Goal: Book appointment/travel/reservation

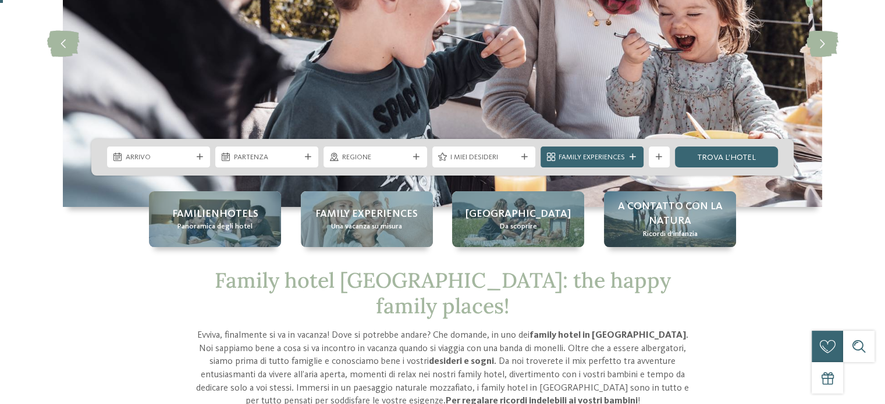
scroll to position [174, 0]
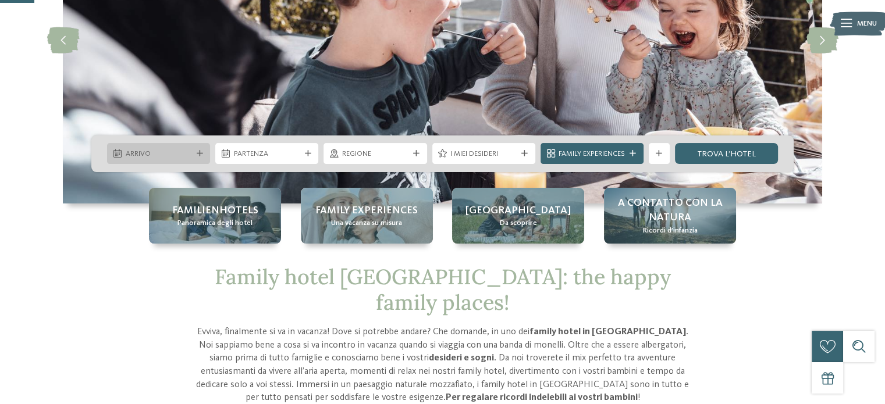
click at [191, 147] on div "Arrivo" at bounding box center [158, 153] width 103 height 21
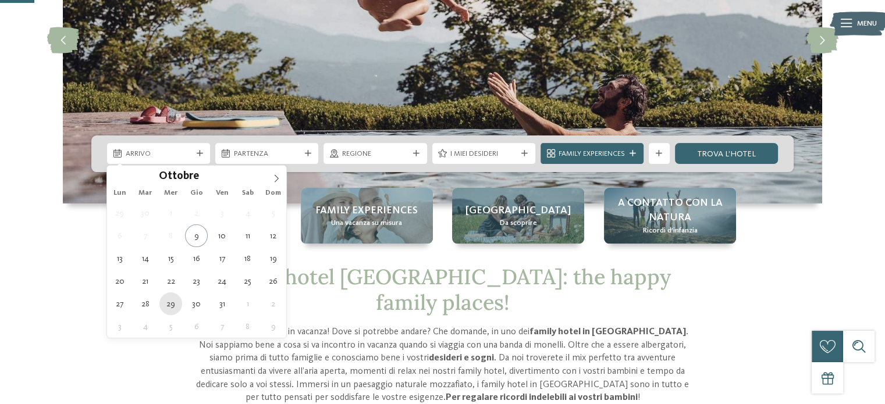
type div "29.10.2025"
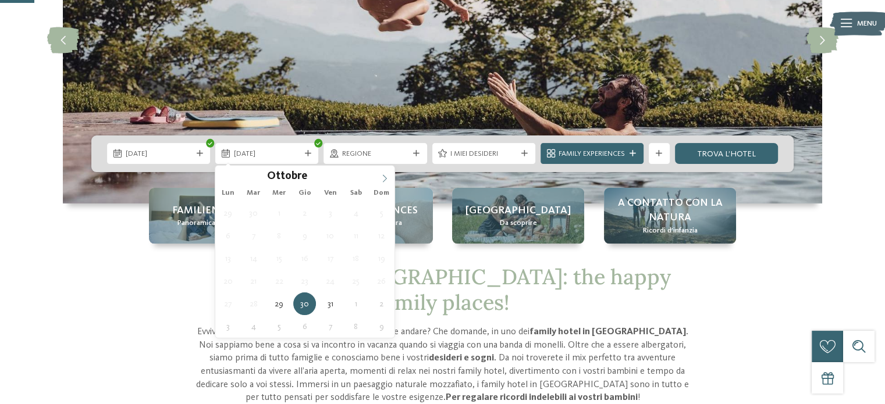
click at [384, 177] on icon at bounding box center [384, 179] width 4 height 8
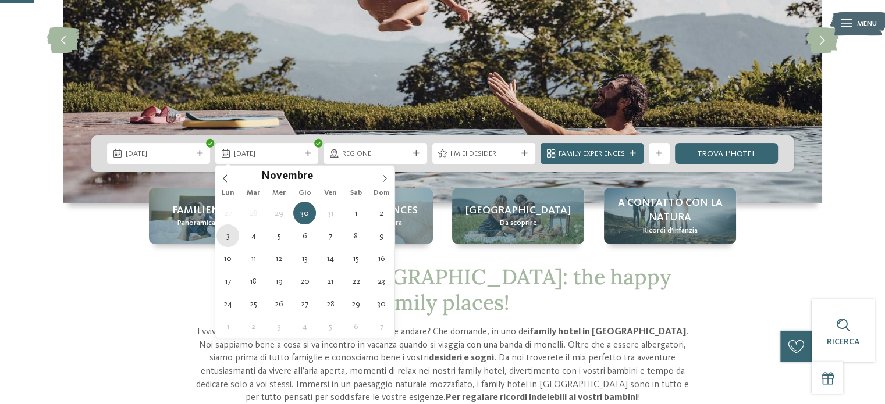
type div "03.11.2025"
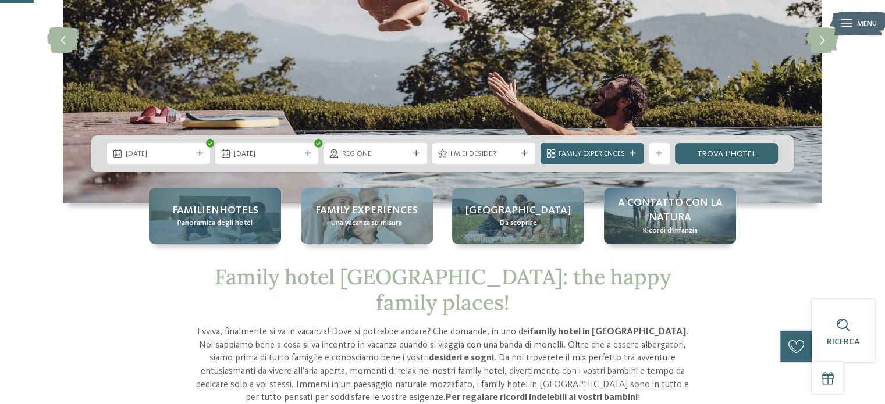
drag, startPoint x: 229, startPoint y: 233, endPoint x: 245, endPoint y: 229, distance: 16.9
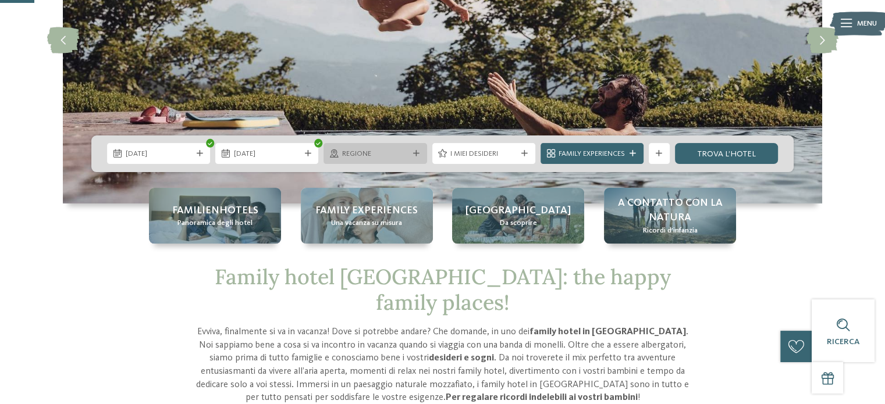
click at [412, 153] on div at bounding box center [416, 154] width 10 height 6
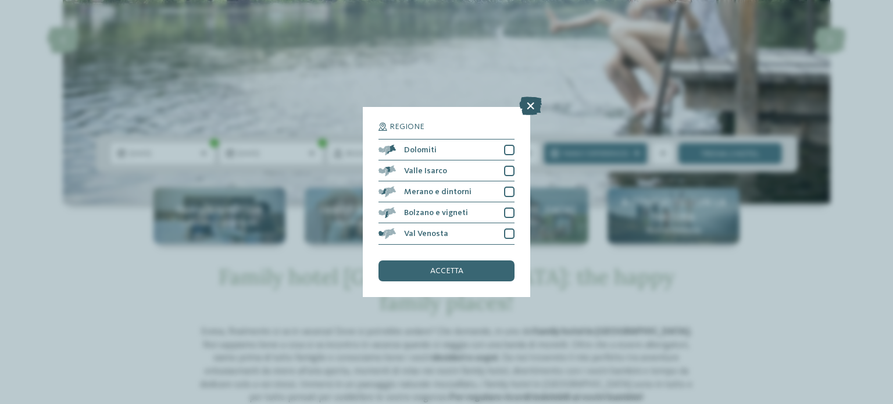
click at [533, 102] on icon at bounding box center [530, 106] width 23 height 19
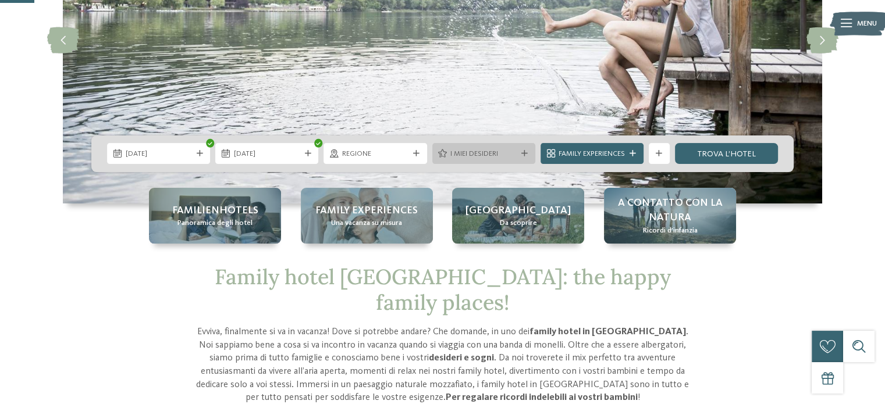
click at [482, 151] on span "I miei desideri" at bounding box center [483, 154] width 66 height 10
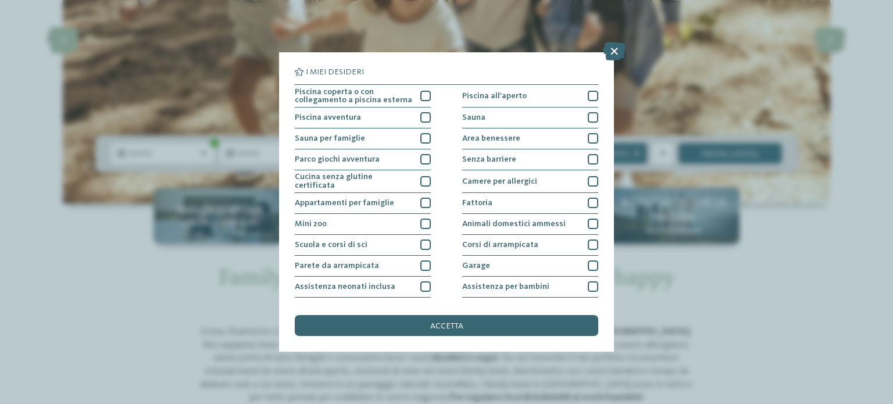
click at [429, 198] on div "Piscina coperta o con collegamento a piscina esterna Piscina all'aperto Piscina…" at bounding box center [447, 266] width 304 height 364
click at [421, 200] on div at bounding box center [426, 203] width 10 height 10
click at [425, 92] on div at bounding box center [426, 96] width 10 height 10
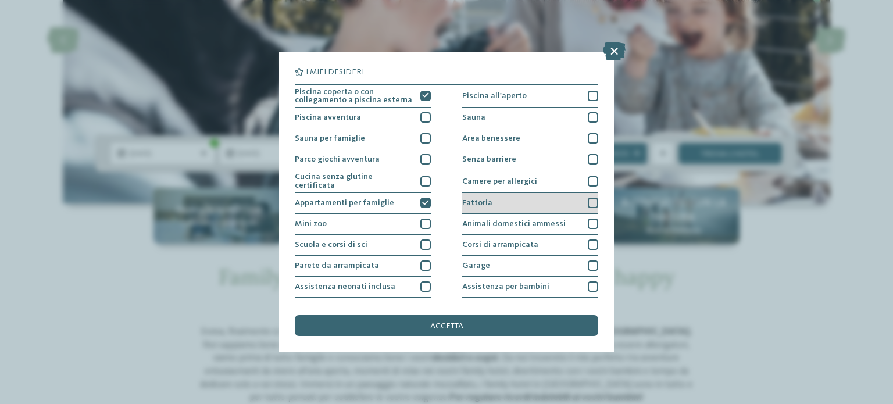
click at [588, 200] on div at bounding box center [593, 203] width 10 height 10
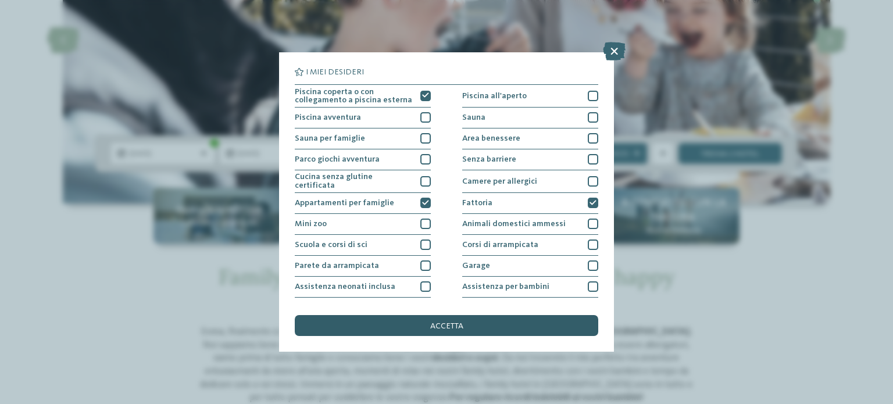
click at [479, 321] on div "accetta" at bounding box center [447, 325] width 304 height 21
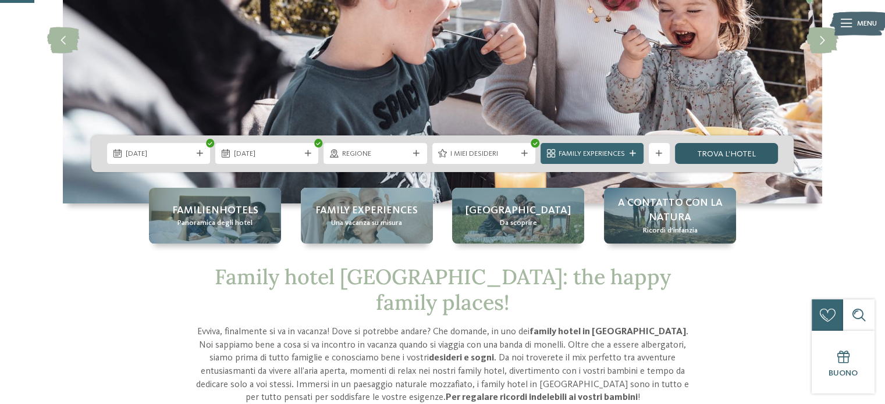
click at [731, 144] on link "trova l’hotel" at bounding box center [726, 153] width 103 height 21
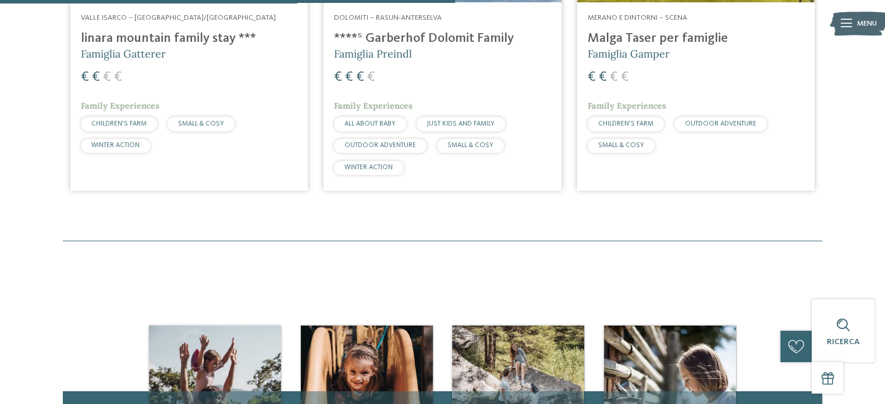
scroll to position [493, 0]
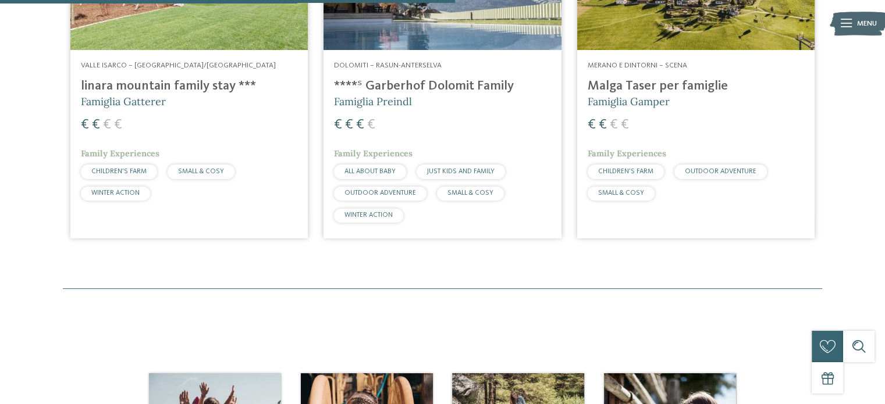
click at [675, 87] on h4 "Malga Taser per famiglie" at bounding box center [695, 87] width 216 height 16
click at [170, 87] on h4 "linara mountain family stay ***" at bounding box center [189, 87] width 216 height 16
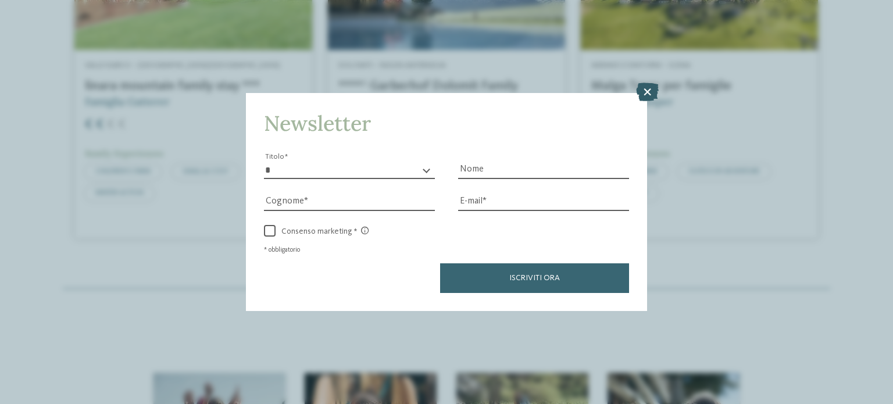
click at [643, 88] on icon at bounding box center [647, 92] width 23 height 19
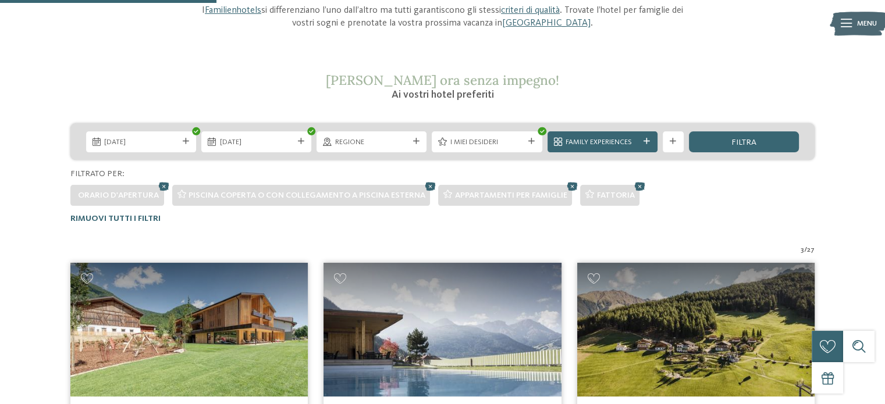
scroll to position [144, 0]
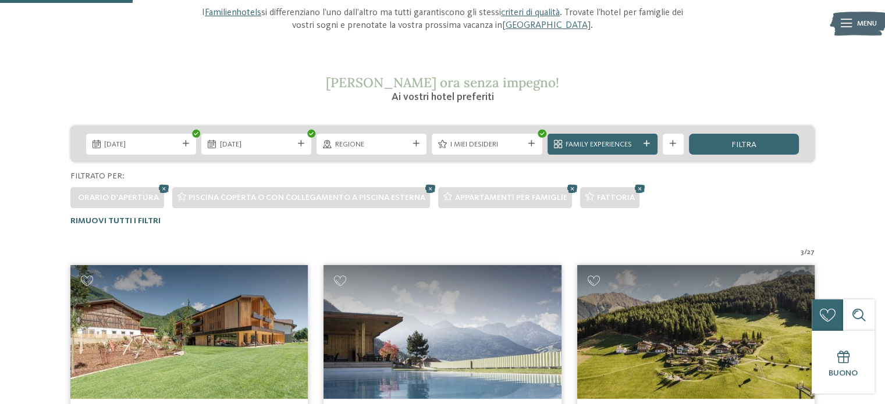
click at [635, 191] on icon at bounding box center [640, 188] width 16 height 14
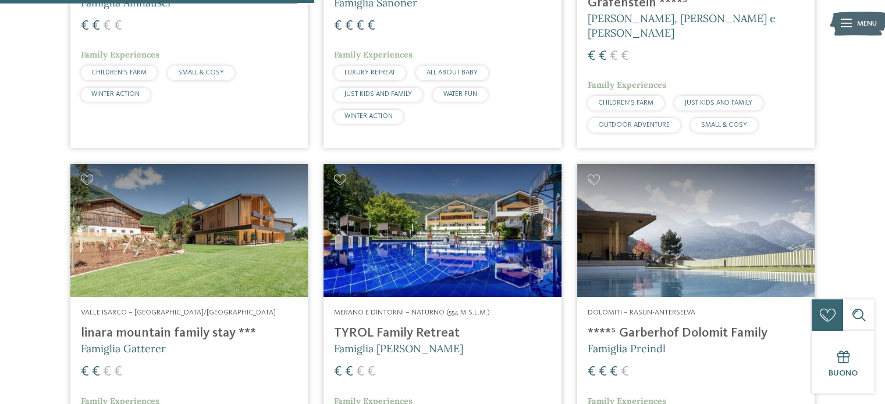
scroll to position [628, 0]
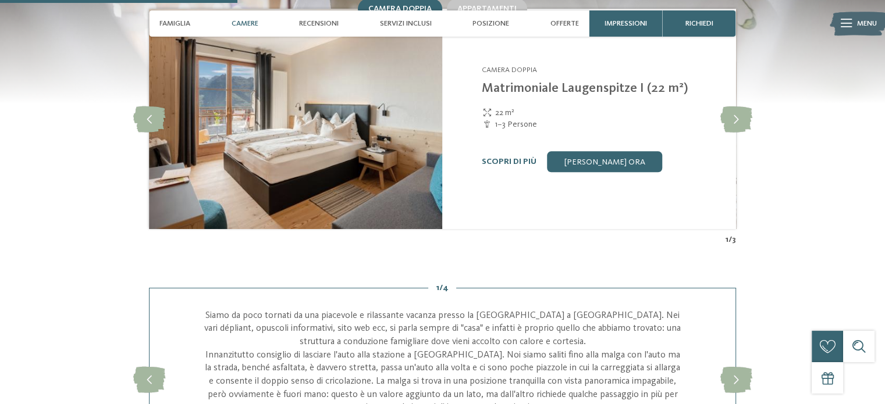
scroll to position [1105, 0]
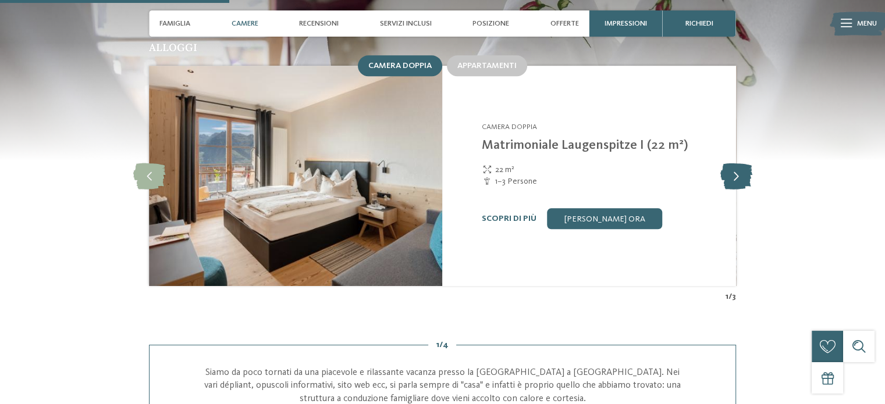
click at [733, 163] on icon at bounding box center [735, 176] width 32 height 26
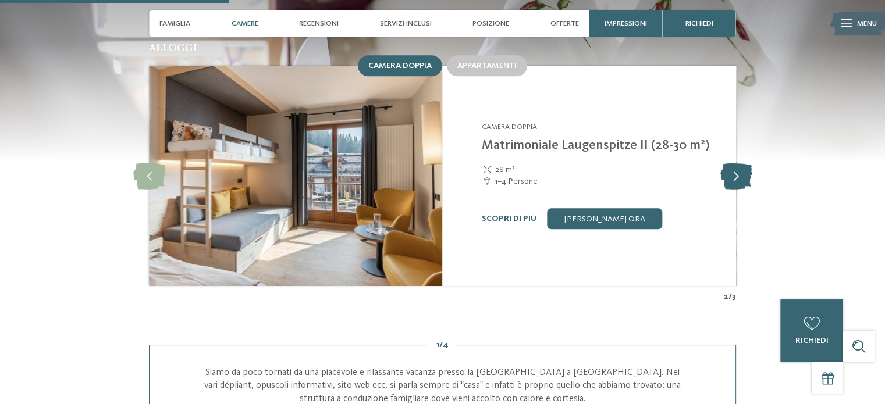
click at [739, 163] on icon at bounding box center [735, 176] width 32 height 26
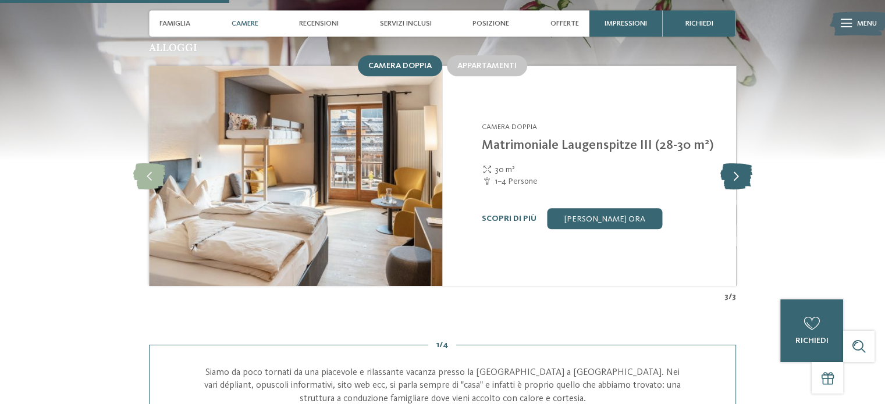
click at [738, 163] on icon at bounding box center [735, 176] width 32 height 26
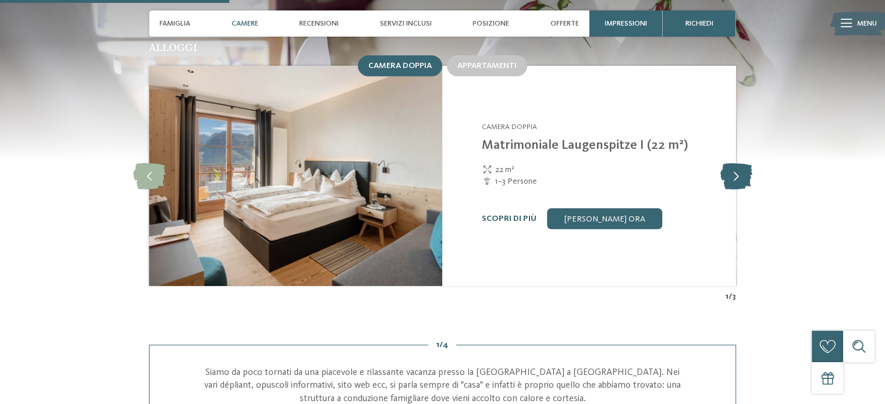
click at [738, 163] on icon at bounding box center [735, 176] width 32 height 26
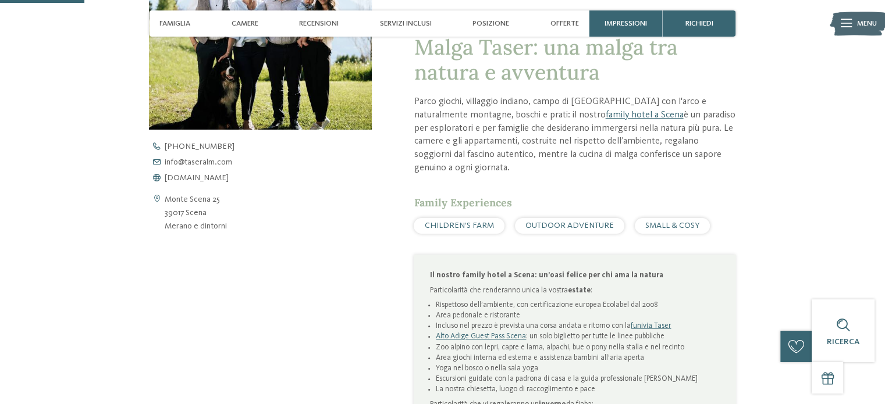
scroll to position [407, 0]
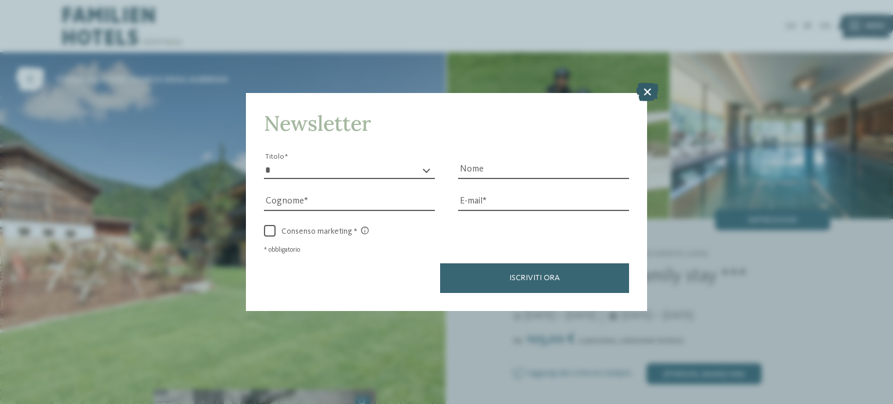
click at [653, 90] on icon at bounding box center [647, 92] width 23 height 19
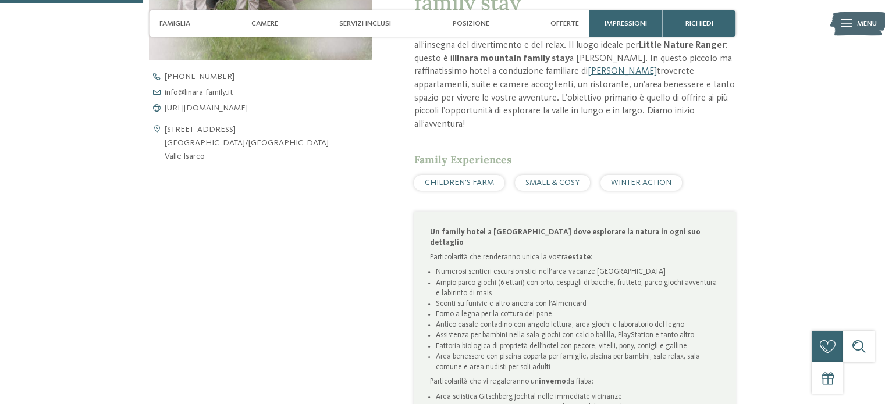
scroll to position [407, 0]
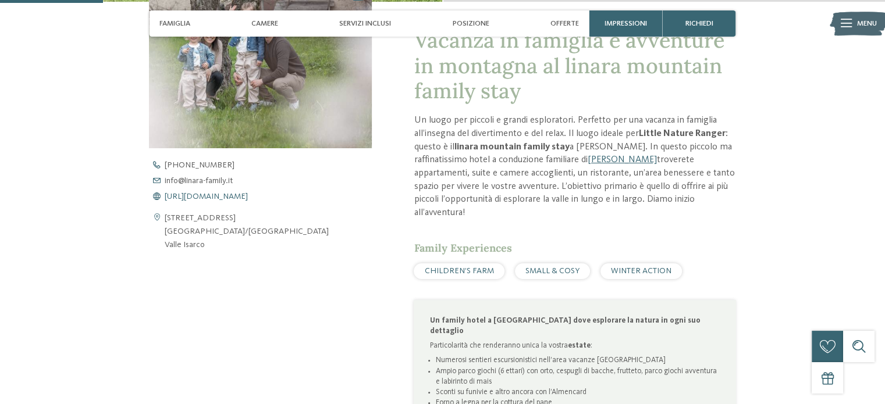
click at [244, 197] on span "[URL][DOMAIN_NAME]" at bounding box center [206, 197] width 83 height 8
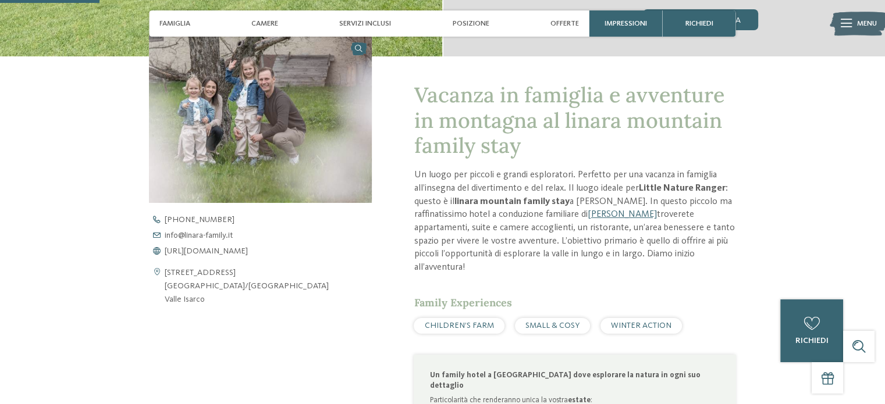
scroll to position [291, 0]
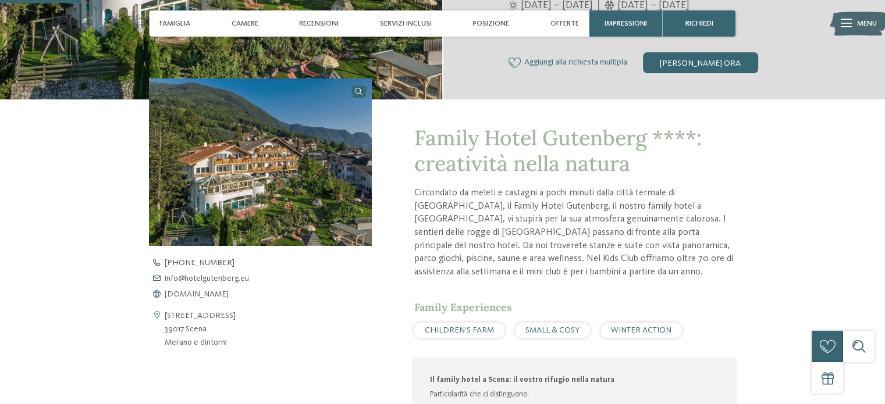
scroll to position [291, 0]
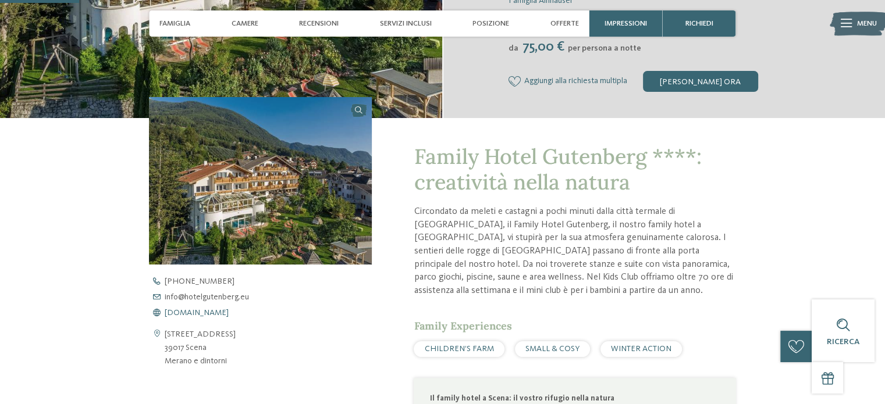
click at [211, 315] on span "www.hotelgutenberg.eu" at bounding box center [197, 313] width 64 height 8
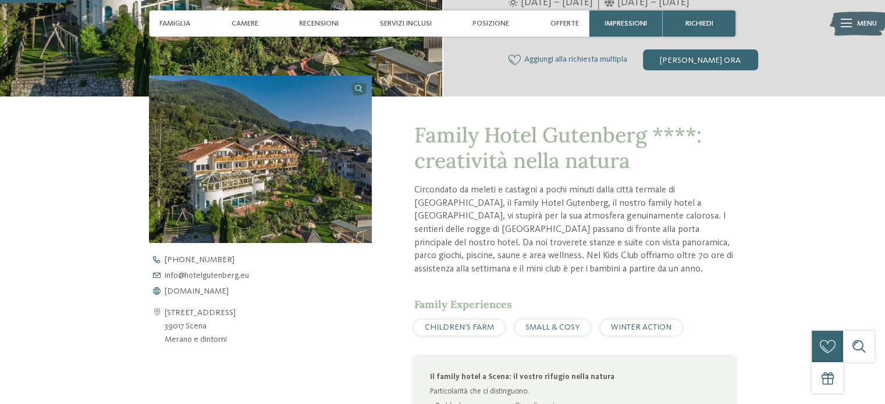
scroll to position [349, 0]
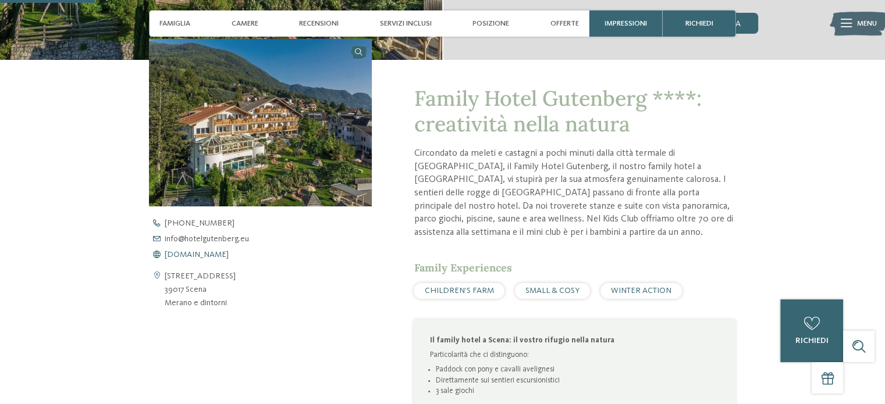
click at [199, 257] on span "www.hotelgutenberg.eu" at bounding box center [197, 255] width 64 height 8
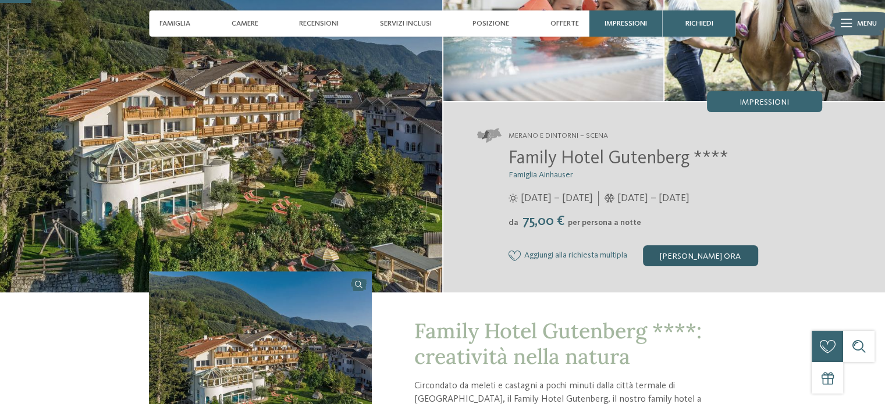
click at [710, 254] on div "[PERSON_NAME] ora" at bounding box center [700, 255] width 115 height 21
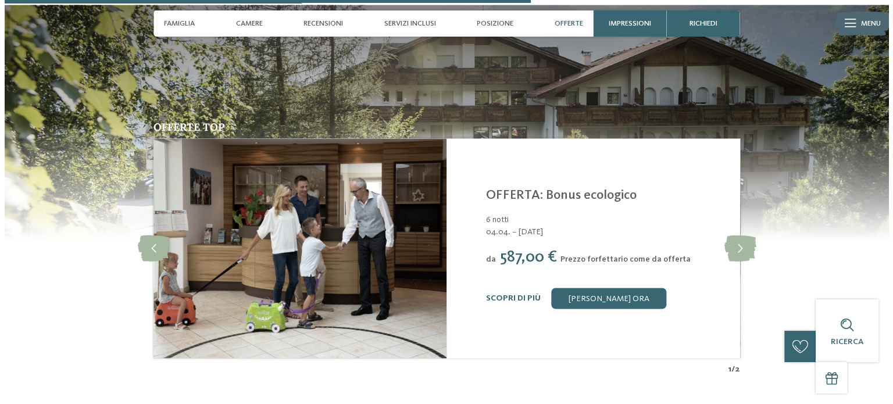
scroll to position [1783, 0]
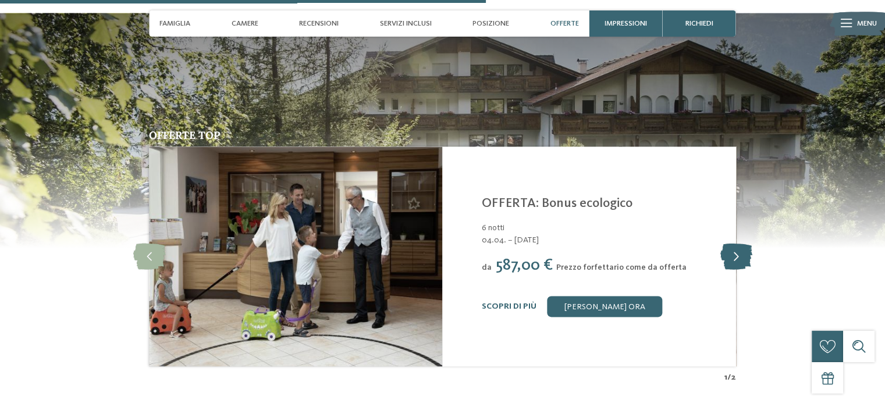
click at [740, 244] on icon at bounding box center [735, 257] width 32 height 26
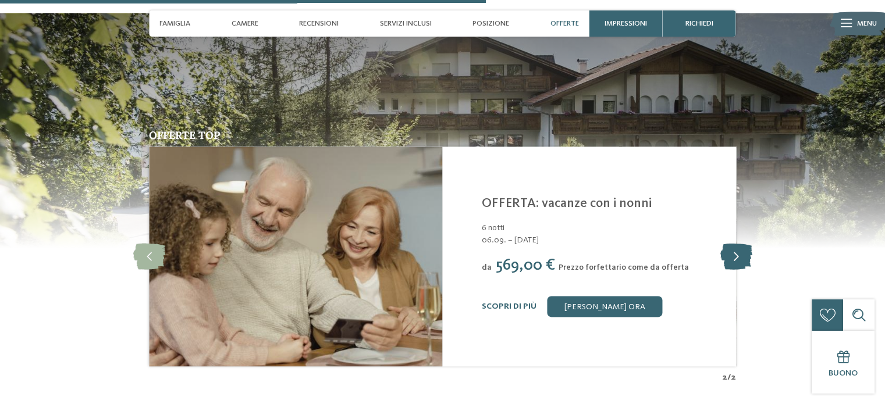
click at [741, 244] on icon at bounding box center [735, 257] width 32 height 26
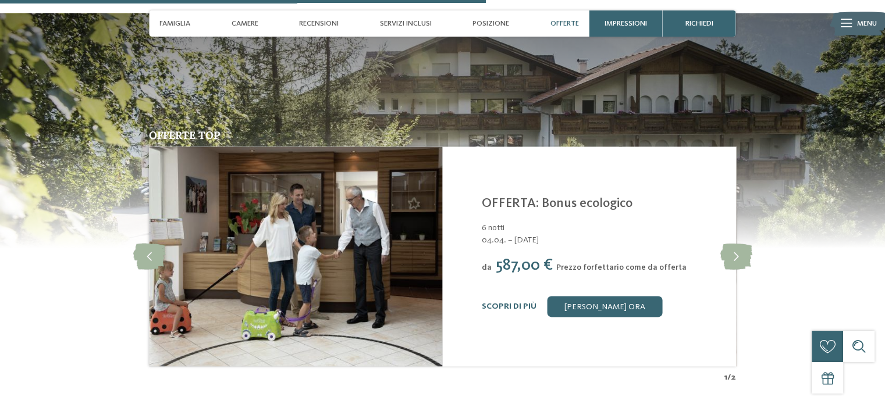
drag, startPoint x: 511, startPoint y: 301, endPoint x: 514, endPoint y: 294, distance: 7.4
click at [512, 298] on div "Scopri di più Richiedi ora" at bounding box center [602, 306] width 241 height 21
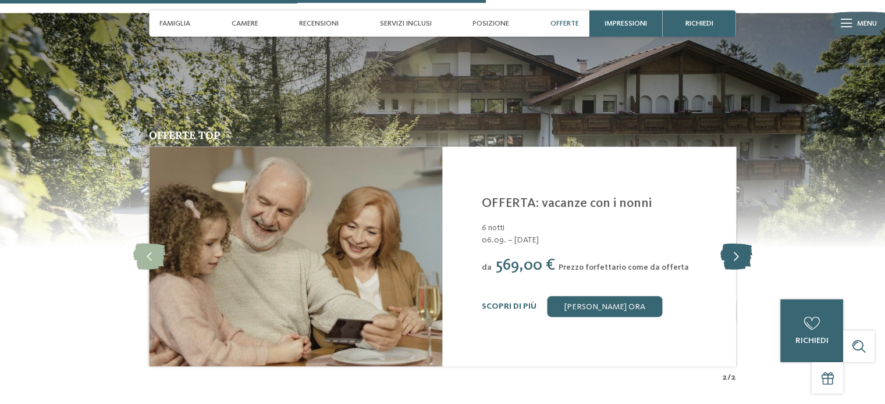
click at [739, 244] on icon at bounding box center [735, 257] width 32 height 26
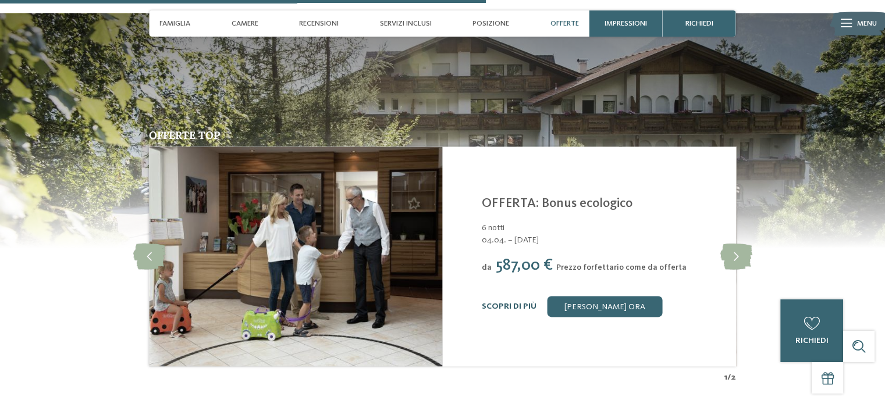
click at [489, 302] on link "Scopri di più" at bounding box center [509, 306] width 55 height 8
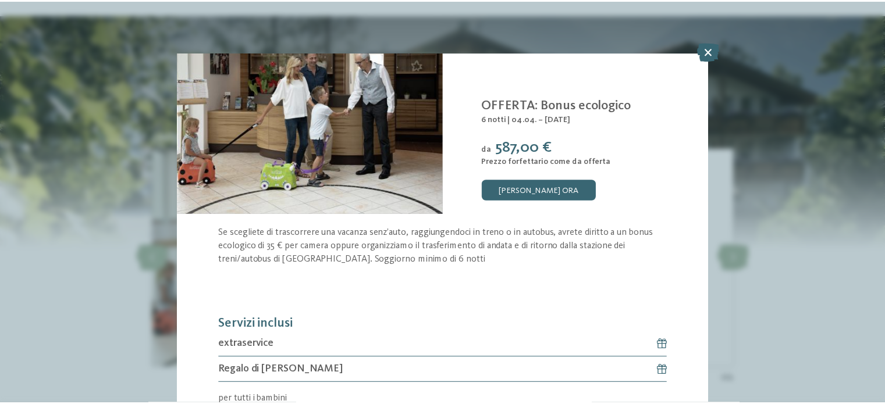
scroll to position [95, 0]
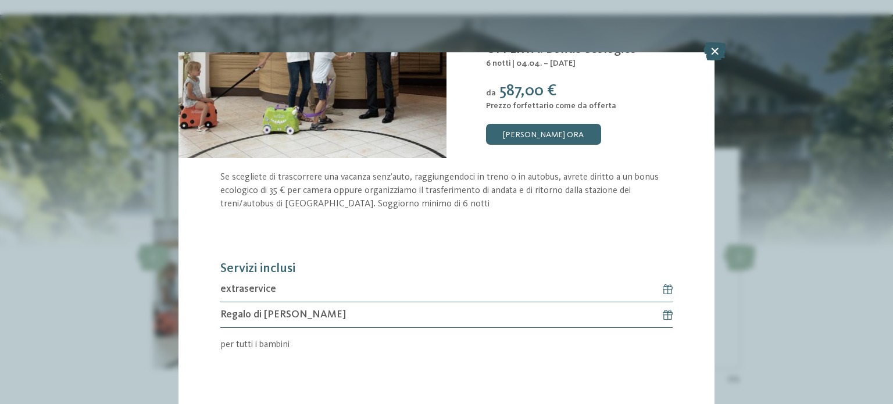
click at [711, 52] on icon at bounding box center [715, 51] width 23 height 19
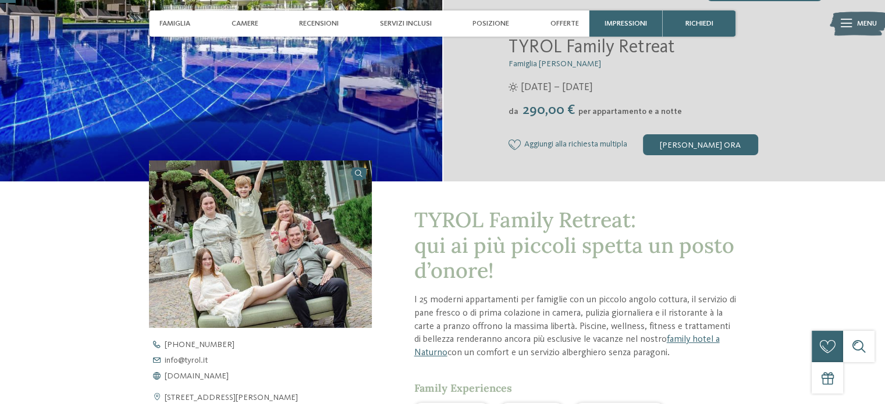
scroll to position [407, 0]
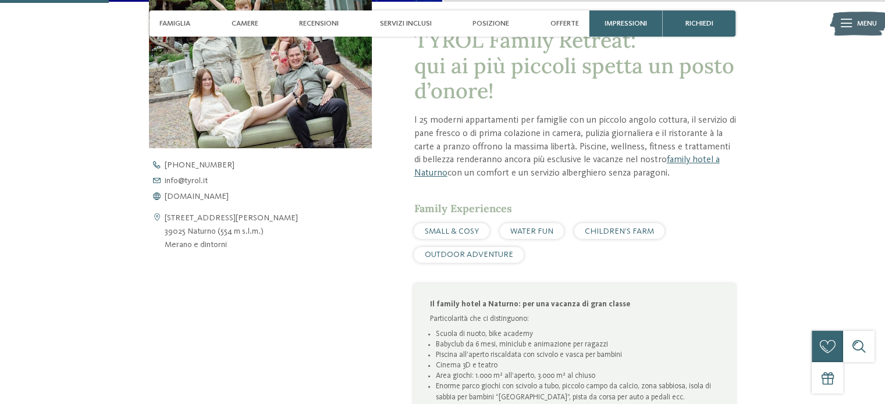
click at [201, 191] on div "+39 0473 667 087 info@ no-spam. tyrol. no-spam. it www.tyrol.it" at bounding box center [269, 181] width 241 height 40
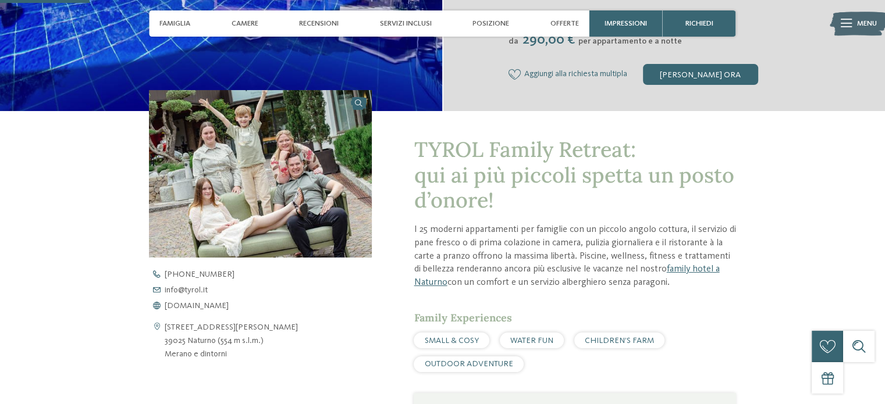
scroll to position [291, 0]
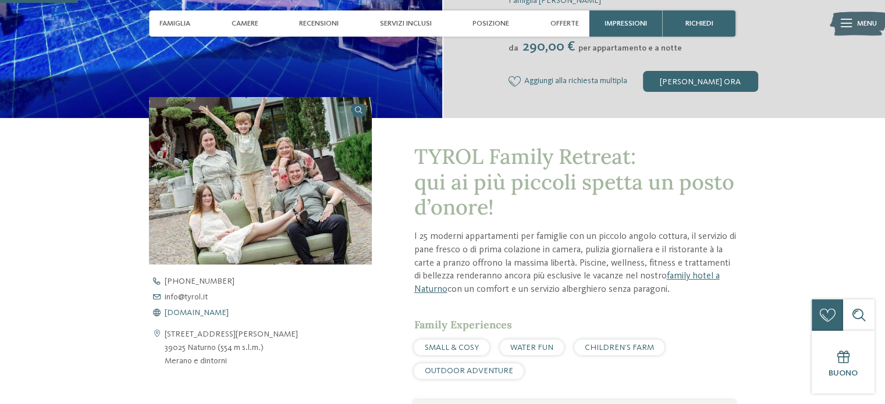
click at [191, 314] on span "www.tyrol.it" at bounding box center [197, 313] width 64 height 8
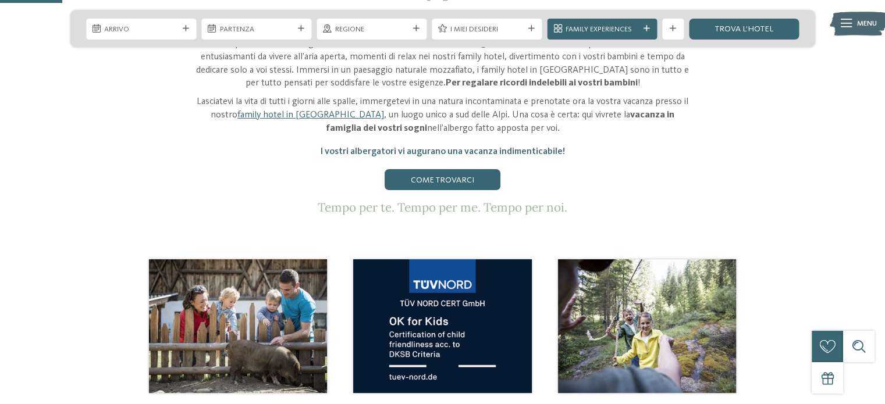
scroll to position [291, 0]
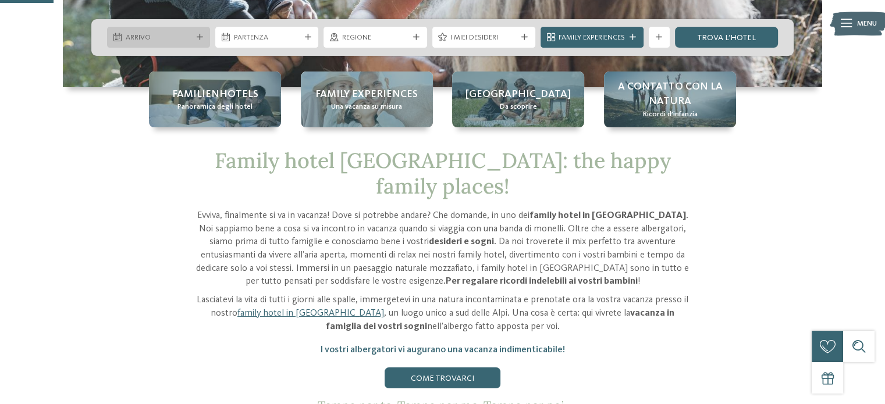
click at [200, 36] on icon at bounding box center [200, 37] width 6 height 6
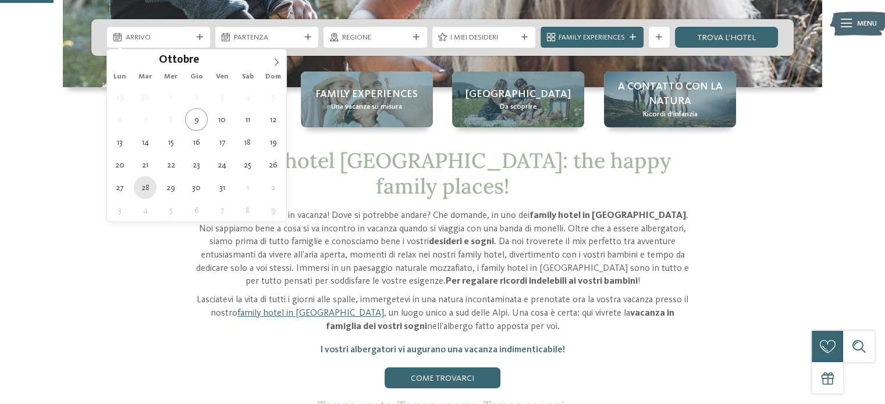
type div "28.10.2025"
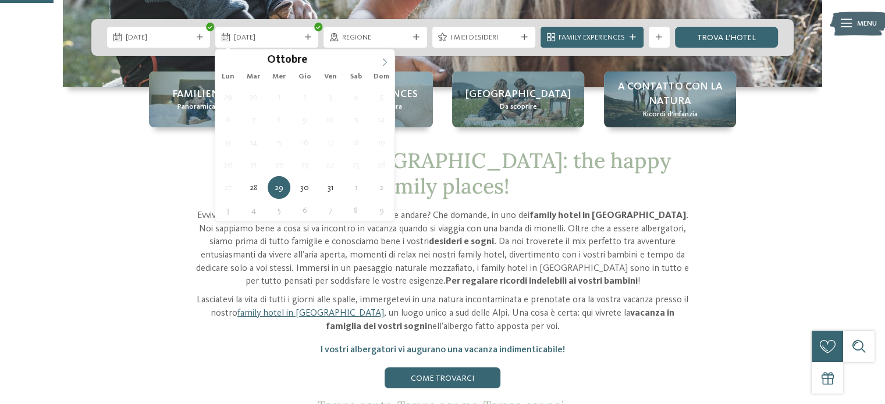
click at [390, 56] on span at bounding box center [385, 59] width 20 height 20
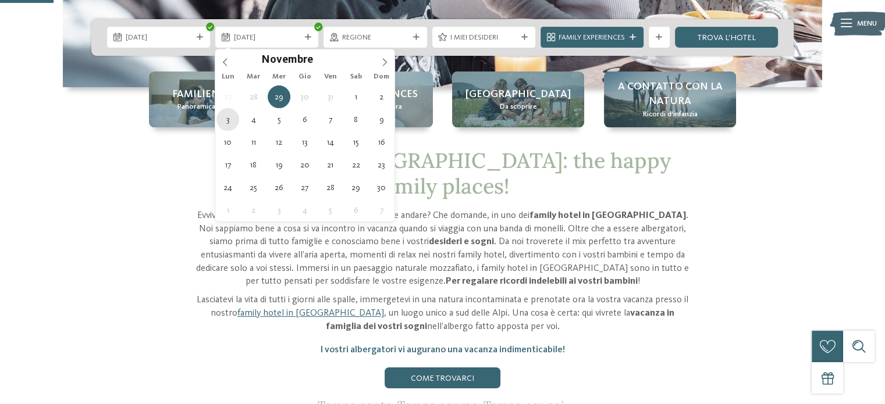
type div "03.11.2025"
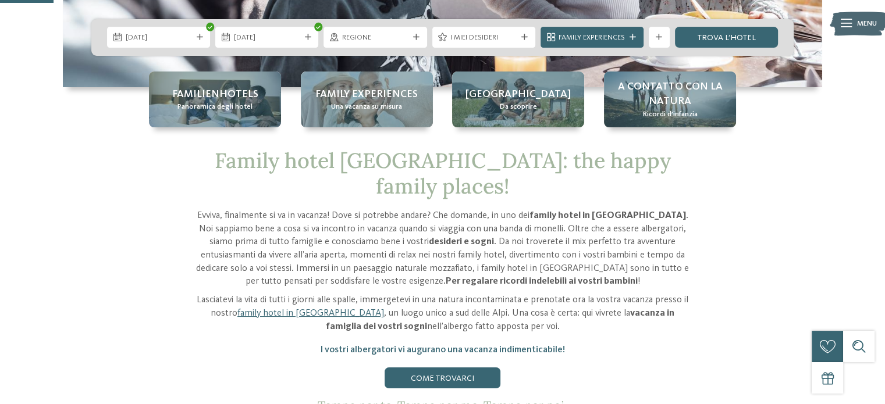
click at [390, 32] on div "Regione" at bounding box center [375, 37] width 72 height 11
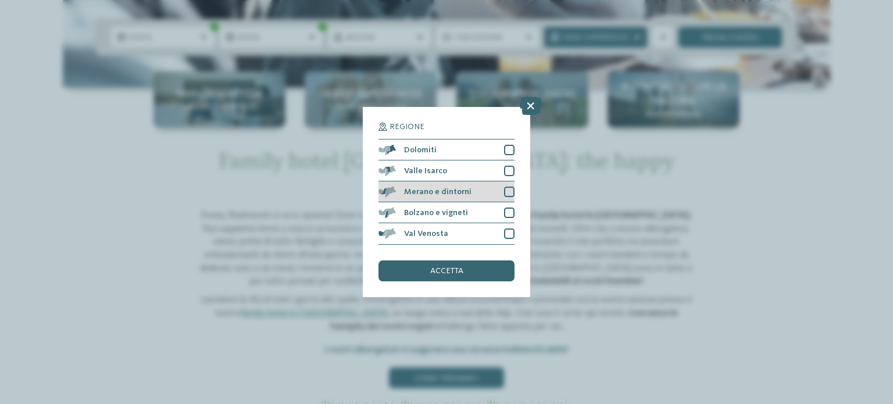
click at [505, 191] on div at bounding box center [509, 192] width 10 height 10
drag, startPoint x: 454, startPoint y: 266, endPoint x: 456, endPoint y: 261, distance: 6.3
click at [451, 266] on div "accetta" at bounding box center [447, 271] width 136 height 21
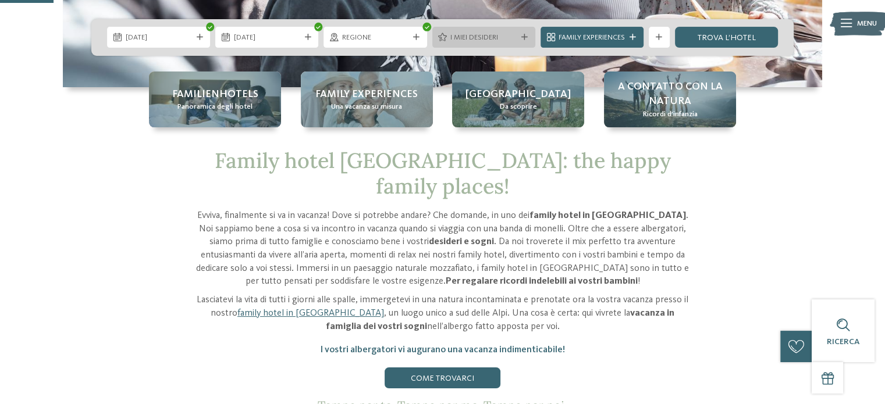
click at [498, 37] on span "I miei desideri" at bounding box center [483, 38] width 66 height 10
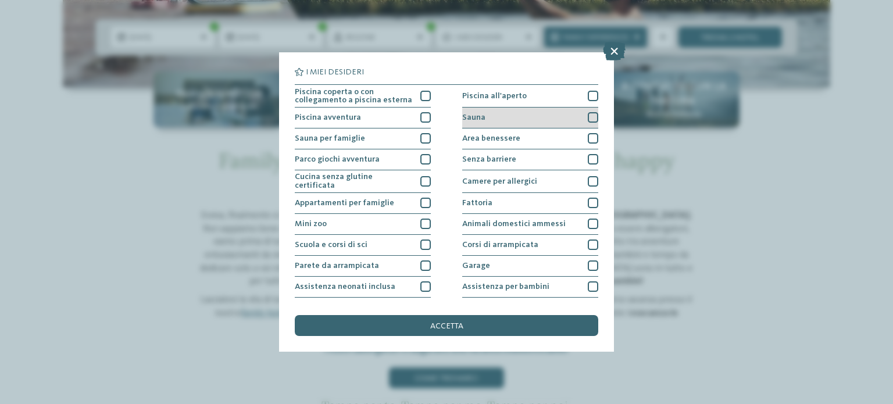
drag, startPoint x: 361, startPoint y: 88, endPoint x: 465, endPoint y: 111, distance: 106.6
click at [366, 86] on div "Piscina coperta o con collegamento a piscina esterna" at bounding box center [363, 96] width 136 height 23
drag, startPoint x: 437, startPoint y: 321, endPoint x: 489, endPoint y: 260, distance: 79.7
click at [439, 319] on div "accetta" at bounding box center [447, 325] width 304 height 21
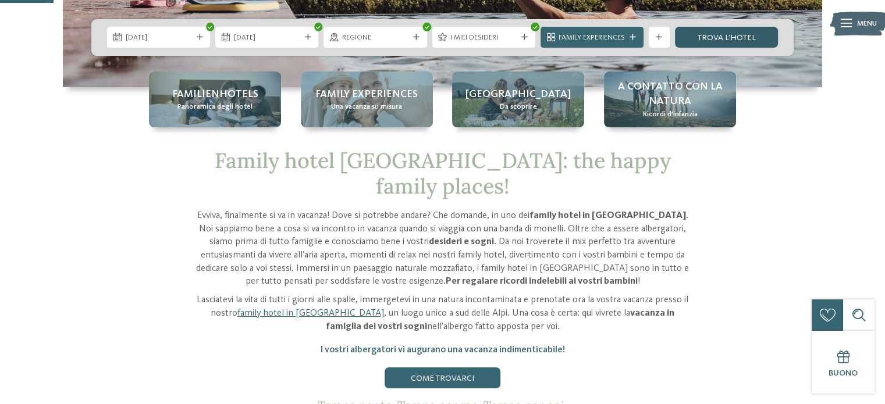
click at [736, 35] on link "trova l’hotel" at bounding box center [726, 37] width 103 height 21
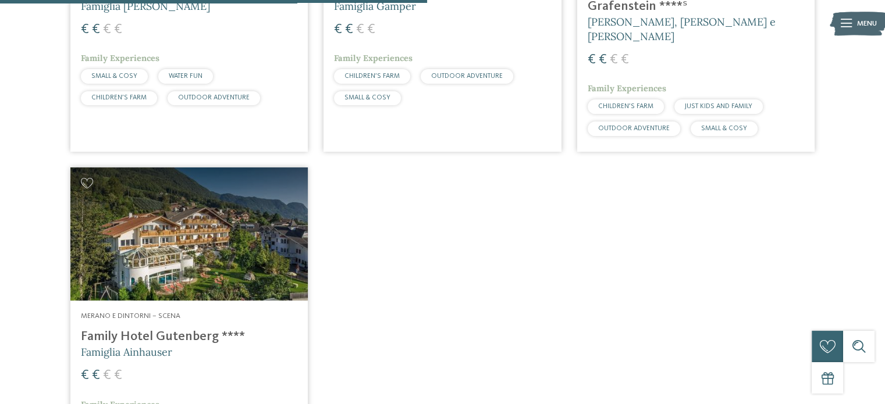
scroll to position [646, 0]
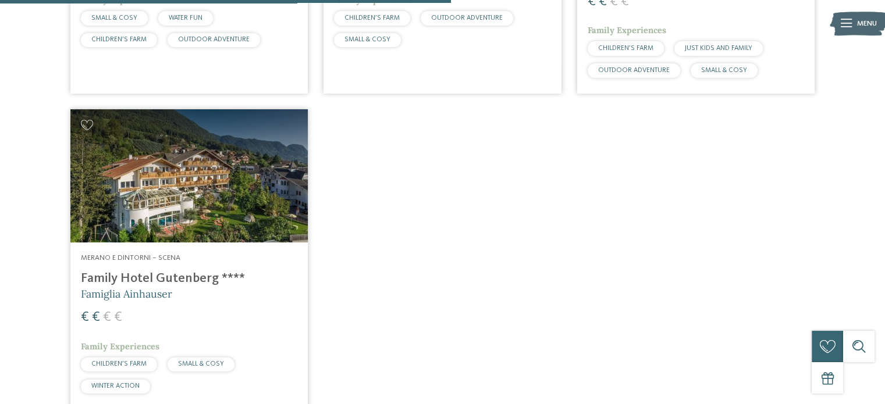
click at [177, 271] on h4 "Family Hotel Gutenberg ****" at bounding box center [189, 279] width 216 height 16
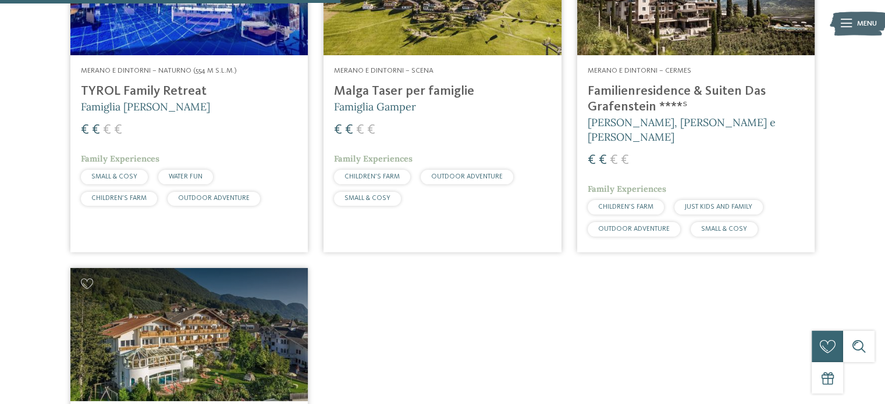
scroll to position [472, 0]
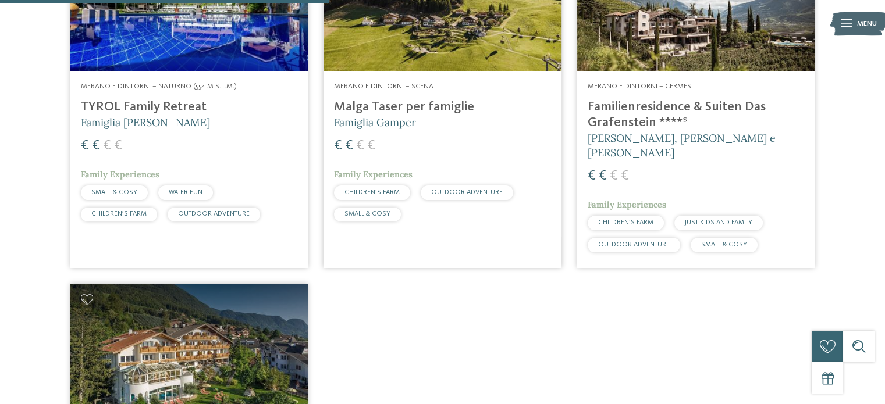
click at [637, 111] on h4 "Familienresidence & Suiten Das Grafenstein ****ˢ" at bounding box center [695, 114] width 216 height 31
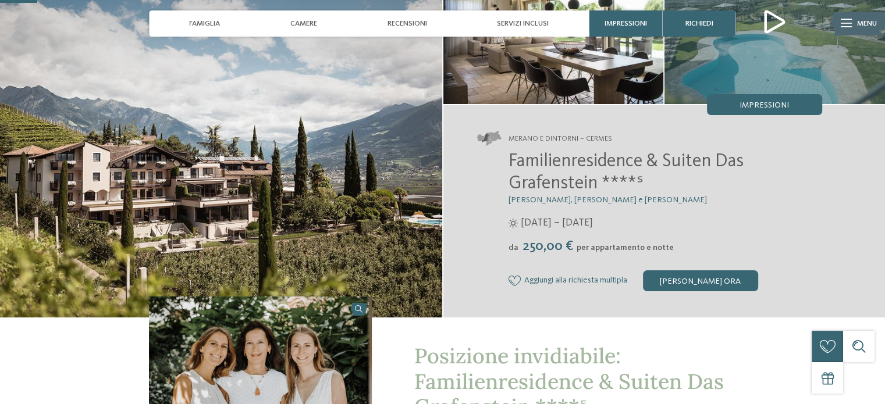
scroll to position [291, 0]
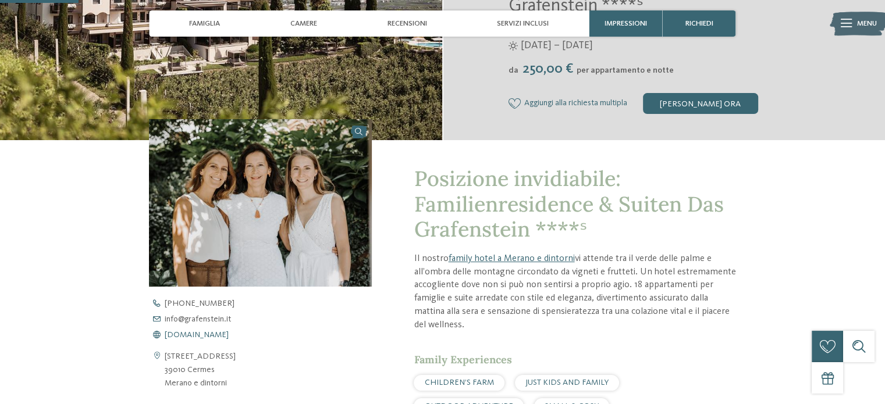
click at [207, 337] on span "[DOMAIN_NAME]" at bounding box center [197, 335] width 64 height 8
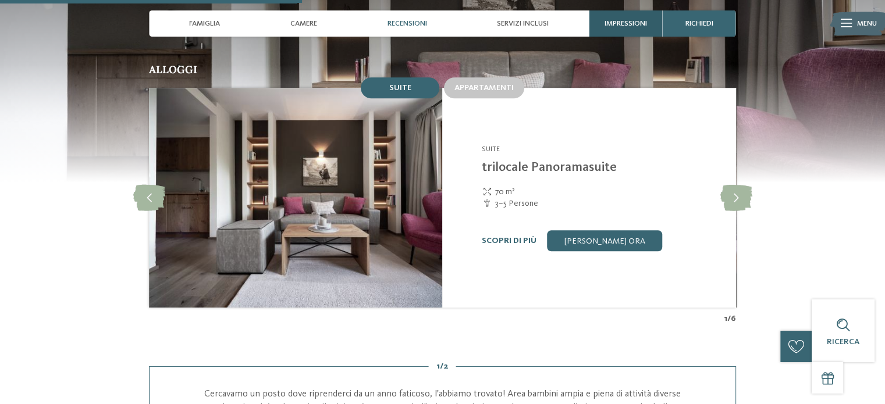
scroll to position [1163, 0]
